Goal: Complete application form

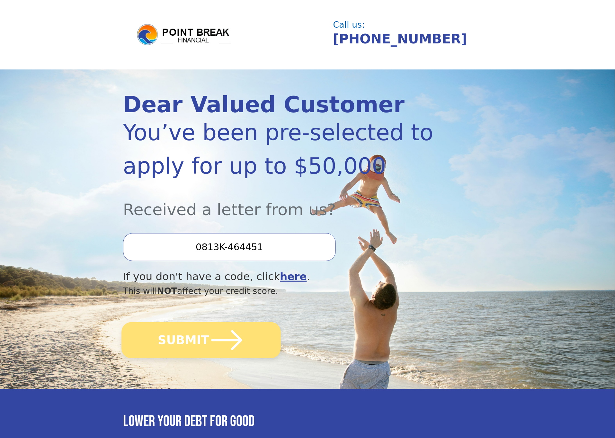
click at [191, 344] on button "SUBMIT" at bounding box center [200, 340] width 159 height 36
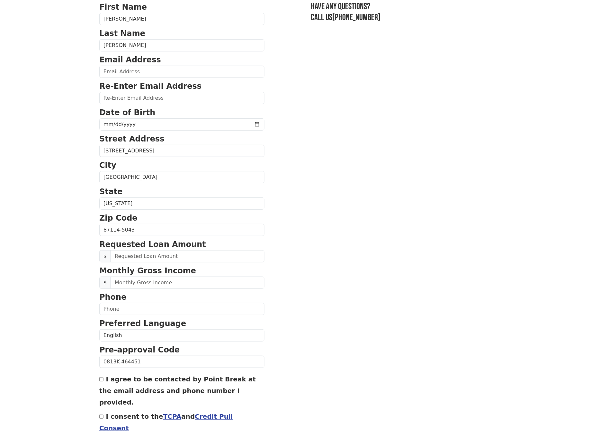
scroll to position [71, 0]
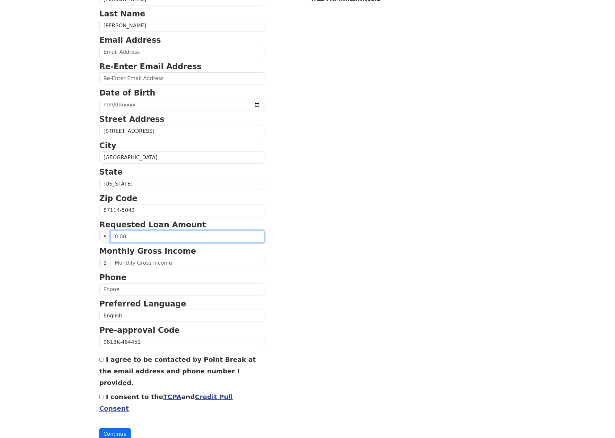
click at [179, 238] on input "text" at bounding box center [188, 236] width 154 height 12
drag, startPoint x: 129, startPoint y: 234, endPoint x: 106, endPoint y: 232, distance: 22.9
click at [106, 232] on div "$" at bounding box center [181, 236] width 165 height 12
type input "50,000.00"
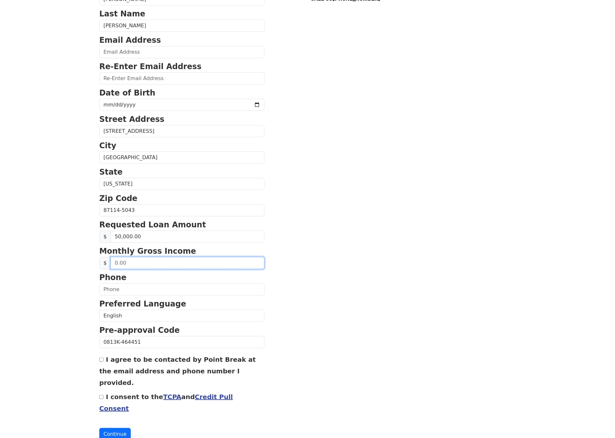
click at [130, 262] on input "text" at bounding box center [188, 263] width 154 height 12
click at [126, 258] on input "text" at bounding box center [188, 263] width 154 height 12
type input "12,500.00"
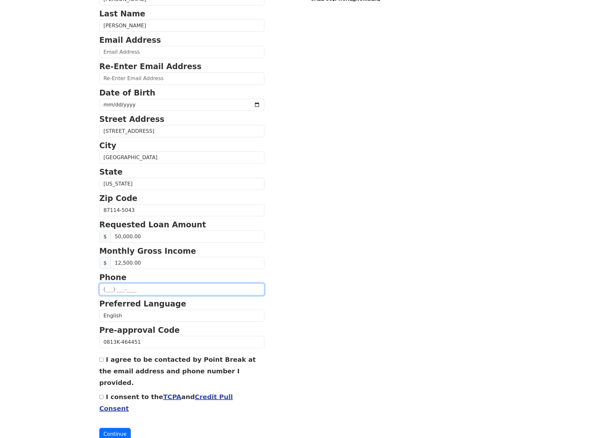
click at [107, 286] on input "text" at bounding box center [181, 289] width 165 height 12
type input "(505) 796-2500"
click at [73, 342] on body "First Name Joel Last Name Hinkle Email Address Re-Enter Email Address Date of B…" at bounding box center [307, 148] width 615 height 438
